Goal: Navigation & Orientation: Find specific page/section

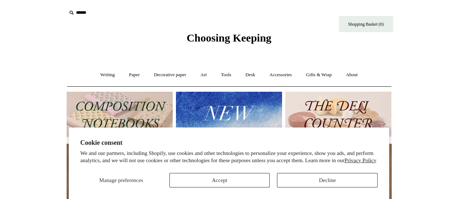
click at [251, 176] on button "Accept" at bounding box center [219, 180] width 101 height 14
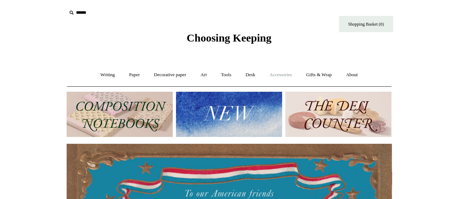
click at [282, 76] on link "Accessories +" at bounding box center [280, 75] width 35 height 19
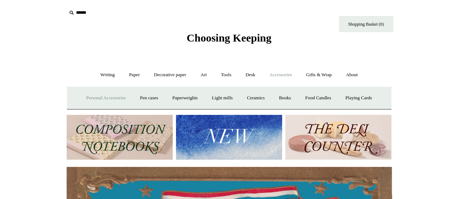
click at [80, 102] on link "Personal Accessories +" at bounding box center [106, 98] width 52 height 19
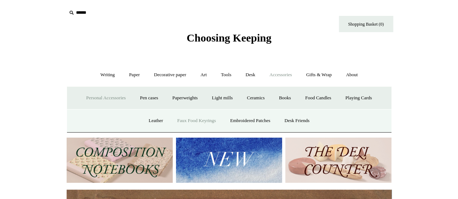
click at [200, 124] on link "Faux Food Keyrings" at bounding box center [197, 121] width 52 height 19
